Goal: Contribute content

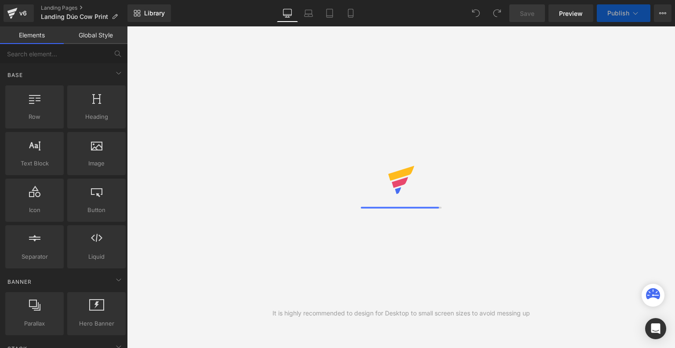
click at [353, 14] on icon at bounding box center [350, 13] width 9 height 9
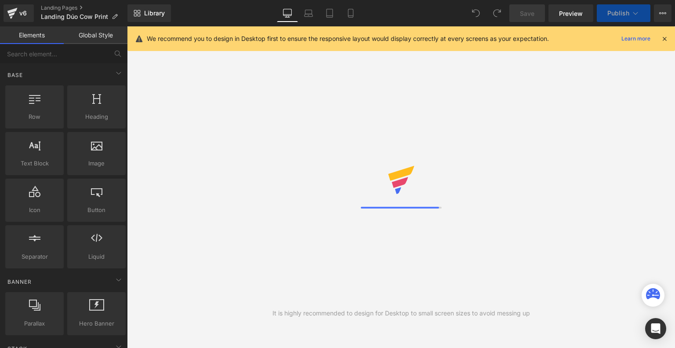
click at [353, 14] on icon at bounding box center [350, 13] width 9 height 9
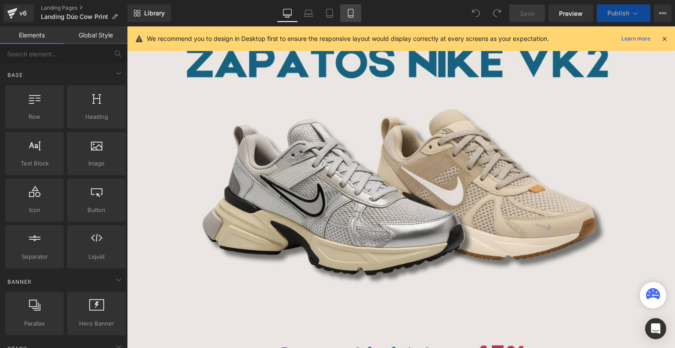
click at [356, 13] on link "Mobile" at bounding box center [350, 13] width 21 height 18
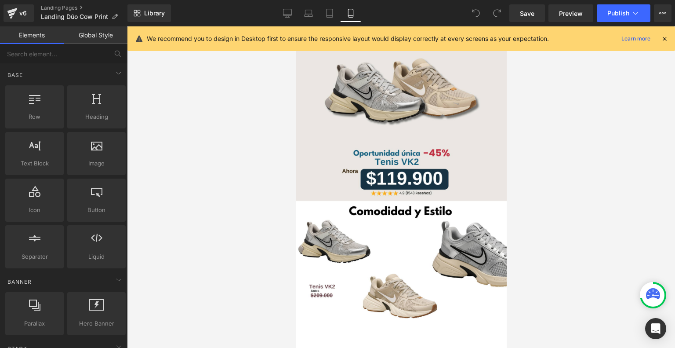
click at [665, 41] on icon at bounding box center [665, 39] width 8 height 8
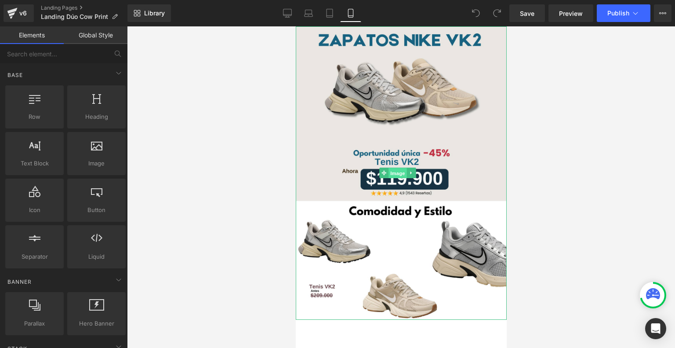
click at [400, 168] on span "Image" at bounding box center [398, 173] width 18 height 11
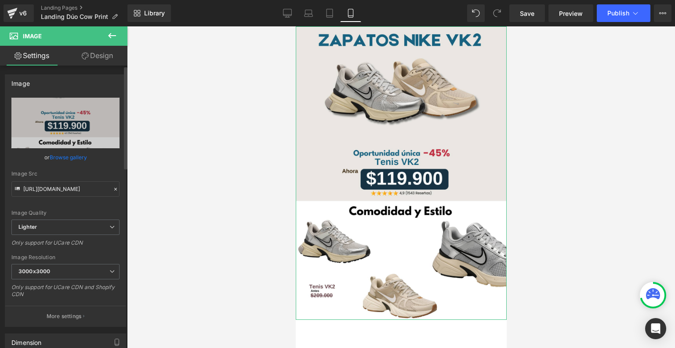
click at [74, 156] on link "Browse gallery" at bounding box center [68, 156] width 37 height 15
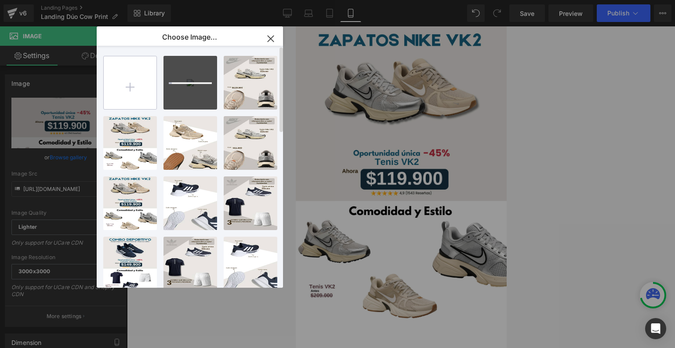
type input "C:\fakepath\Landing Glow Cow Print (1).png"
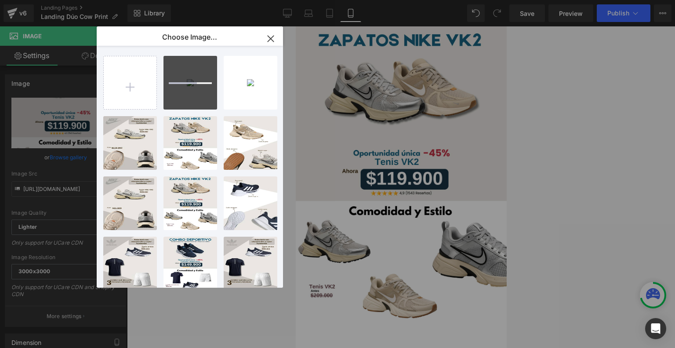
type input "C:\fakepath\Landing Glow Cow Print (2).png"
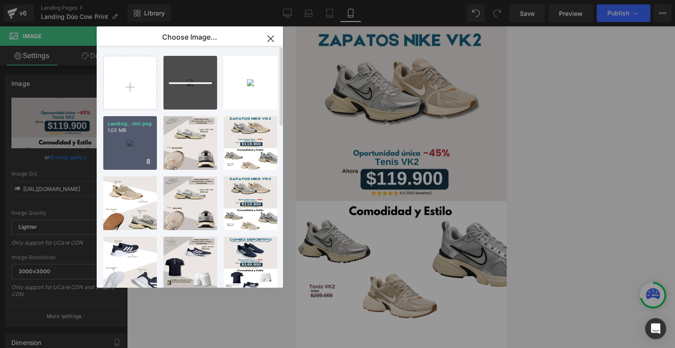
click at [136, 145] on div "Landing...rint.png 1.03 MB" at bounding box center [130, 143] width 54 height 54
type input "[URL][DOMAIN_NAME]"
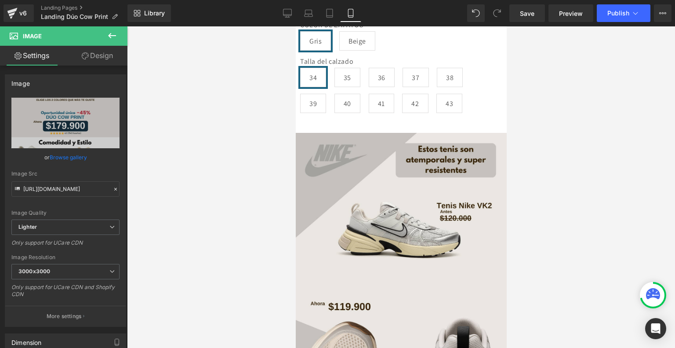
scroll to position [330, 0]
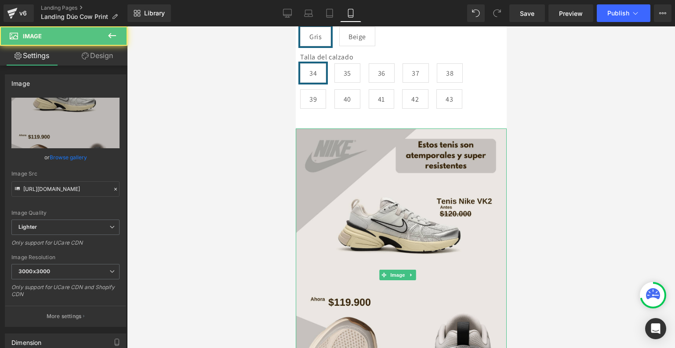
click at [400, 247] on img at bounding box center [400, 274] width 211 height 293
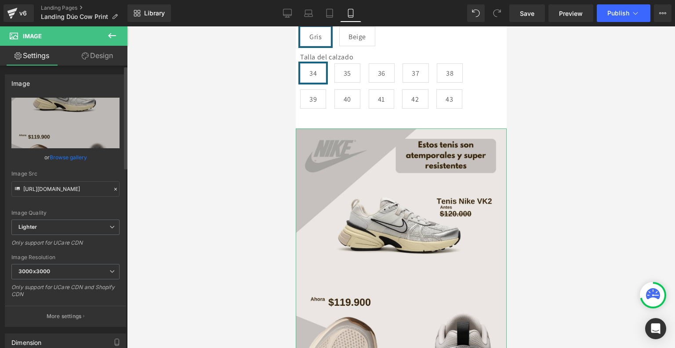
click at [63, 156] on link "Browse gallery" at bounding box center [68, 156] width 37 height 15
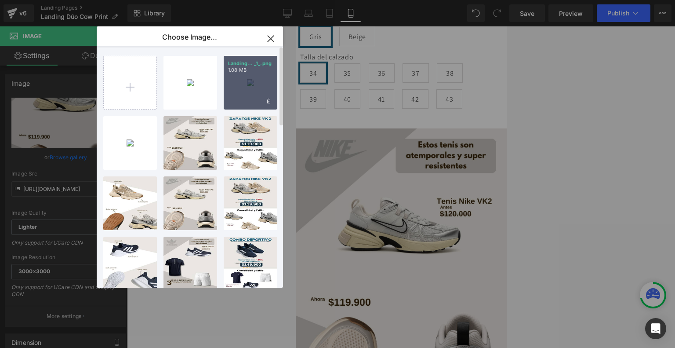
click at [263, 91] on div "Landing... _1_.png 1.08 MB" at bounding box center [251, 83] width 54 height 54
type input "[URL][DOMAIN_NAME]"
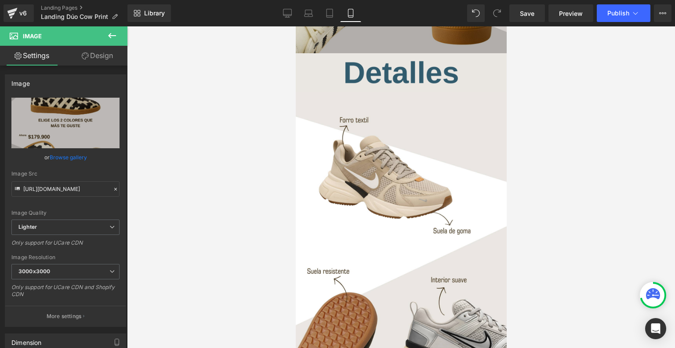
scroll to position [699, 0]
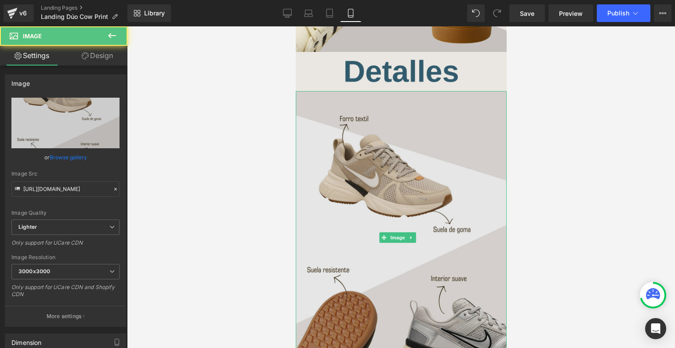
click at [406, 240] on img at bounding box center [400, 237] width 211 height 293
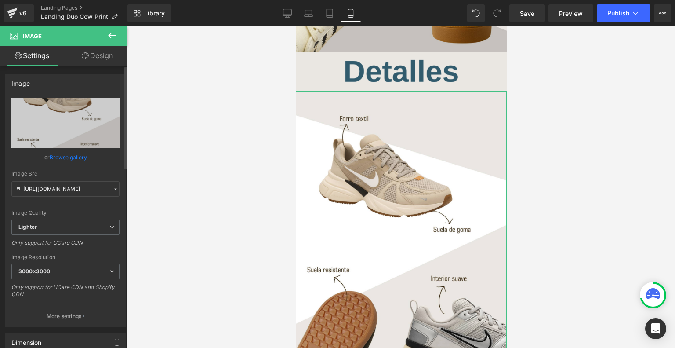
click at [70, 158] on link "Browse gallery" at bounding box center [68, 156] width 37 height 15
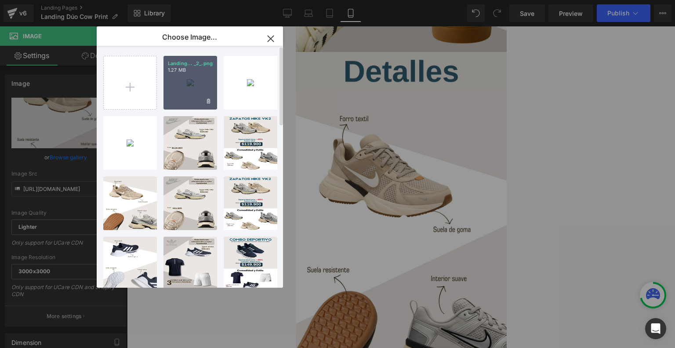
click at [191, 82] on div "Landing... _2_.png 1.27 MB" at bounding box center [191, 83] width 54 height 54
type input "[URL][DOMAIN_NAME]"
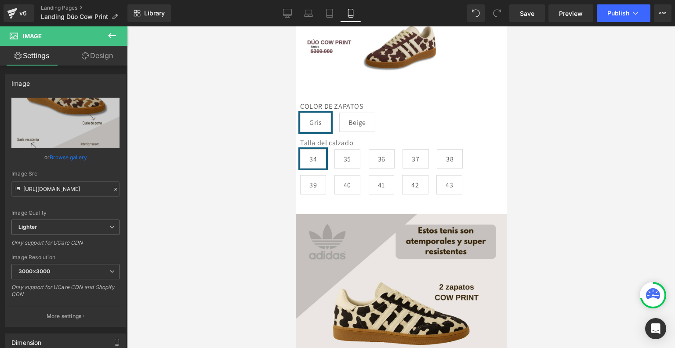
scroll to position [0, 0]
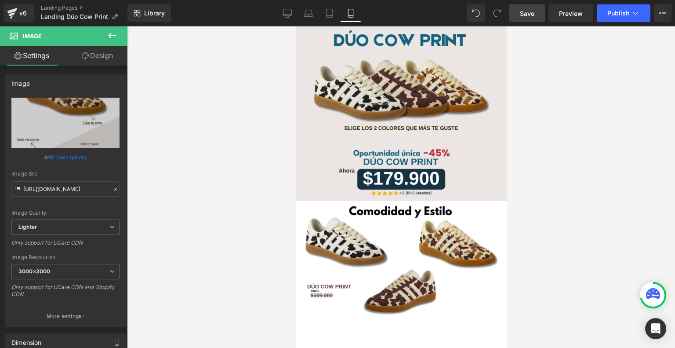
click at [533, 7] on link "Save" at bounding box center [527, 13] width 36 height 18
click at [620, 13] on span "Publish" at bounding box center [618, 13] width 22 height 7
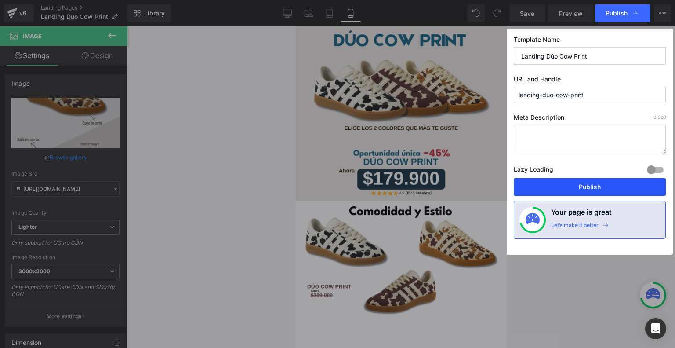
click at [575, 181] on button "Publish" at bounding box center [590, 187] width 152 height 18
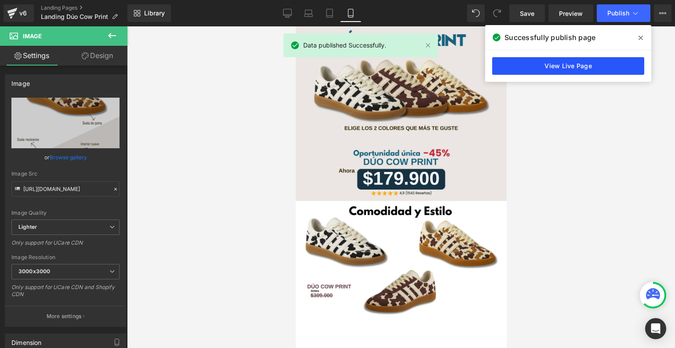
click at [558, 66] on link "View Live Page" at bounding box center [568, 66] width 152 height 18
